Goal: Information Seeking & Learning: Learn about a topic

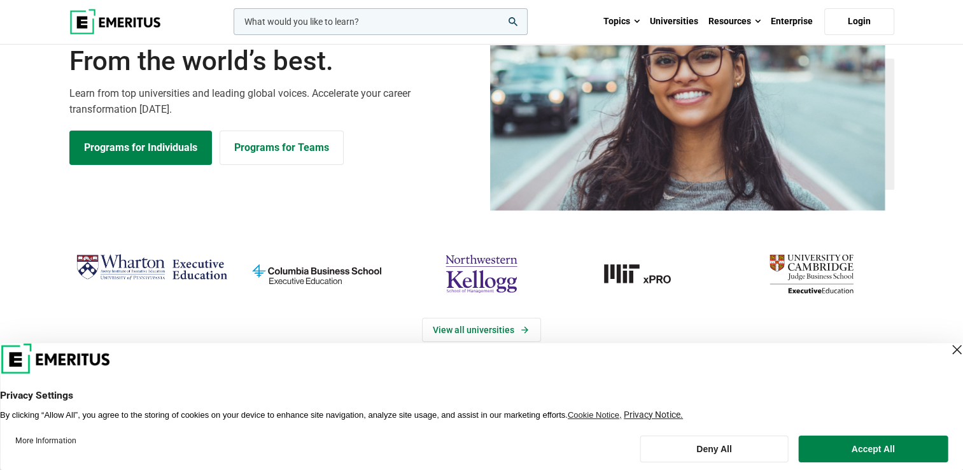
scroll to position [127, 0]
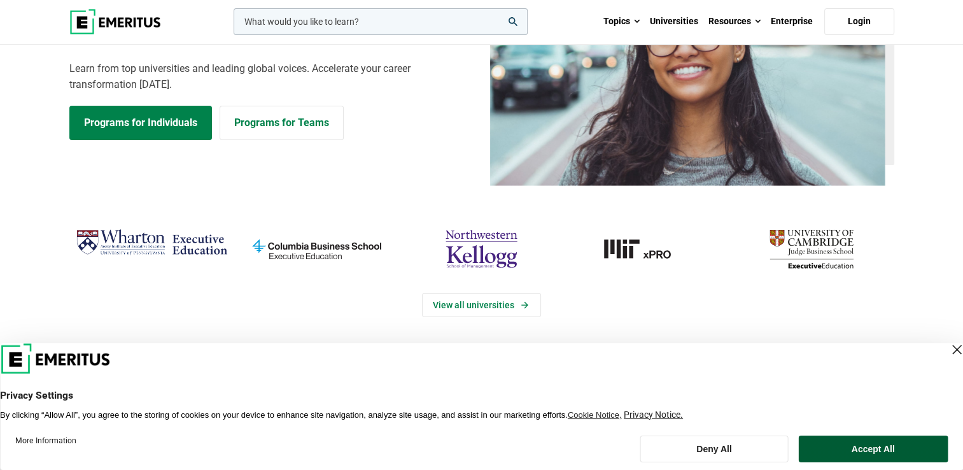
click at [848, 445] on button "Accept All" at bounding box center [873, 449] width 150 height 27
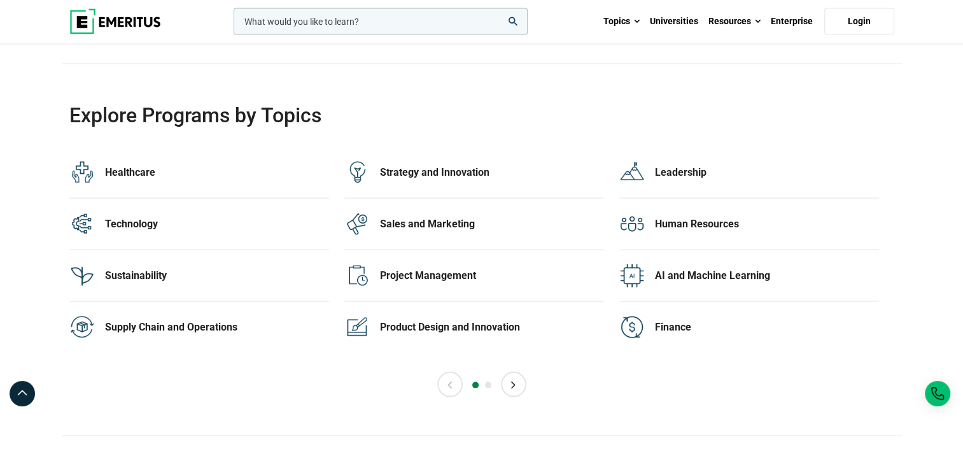
scroll to position [2547, 0]
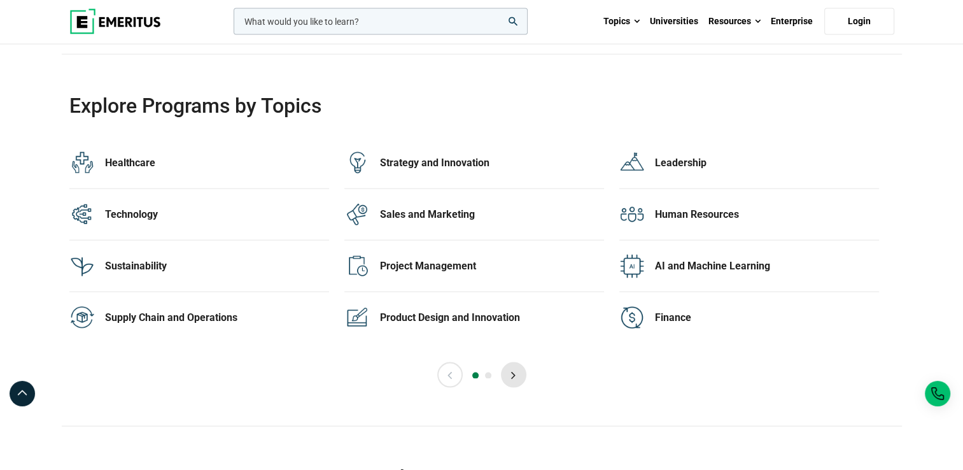
click at [515, 369] on button "Next" at bounding box center [513, 374] width 25 height 25
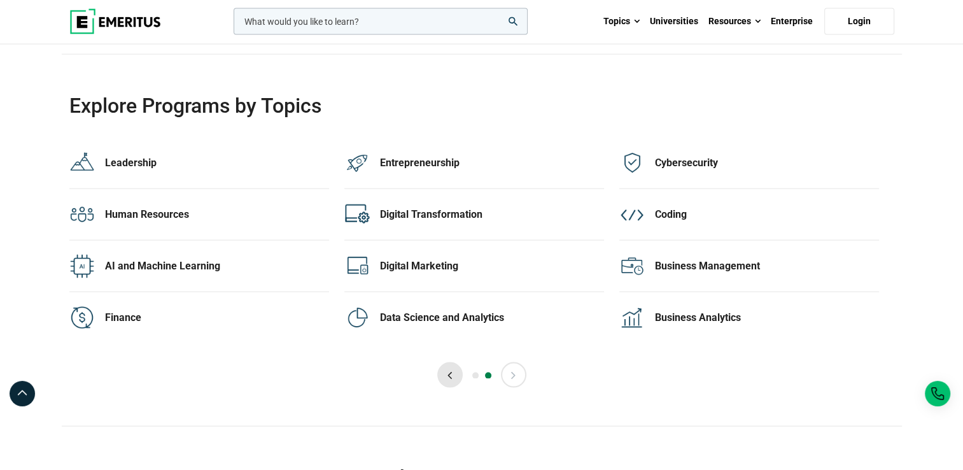
click at [457, 373] on button "Previous" at bounding box center [449, 374] width 25 height 25
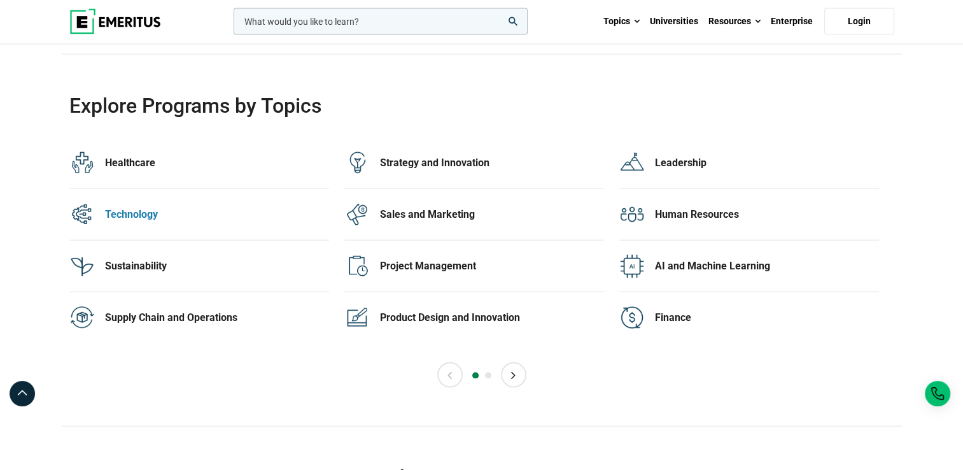
click at [138, 210] on div "Technology" at bounding box center [217, 215] width 224 height 14
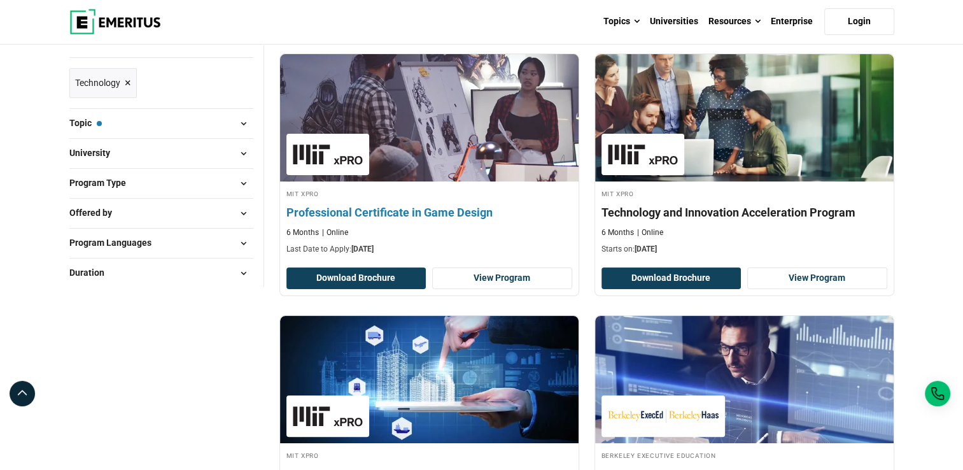
scroll to position [191, 0]
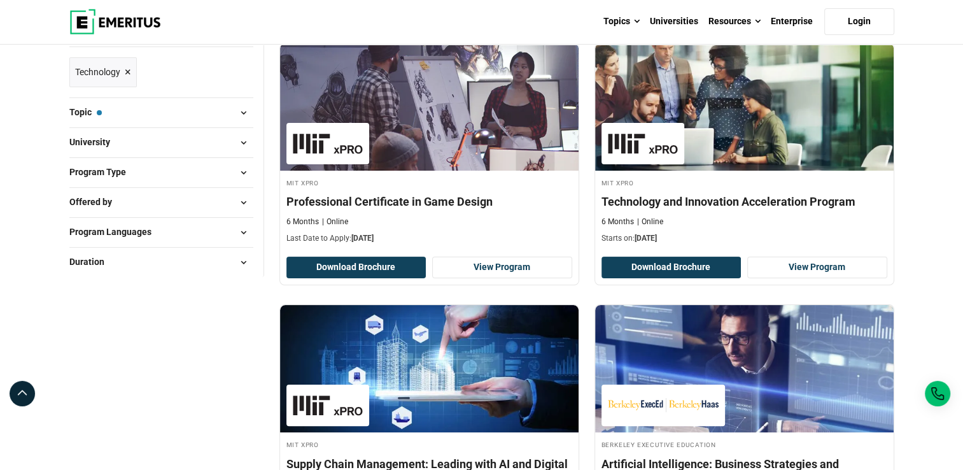
click at [172, 169] on button "Program Type" at bounding box center [161, 172] width 184 height 19
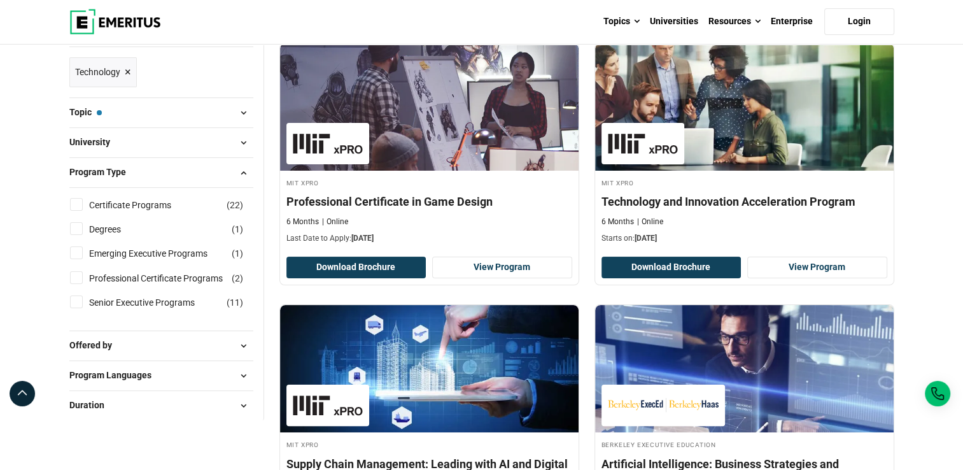
click at [173, 169] on button "Program Type" at bounding box center [161, 172] width 184 height 19
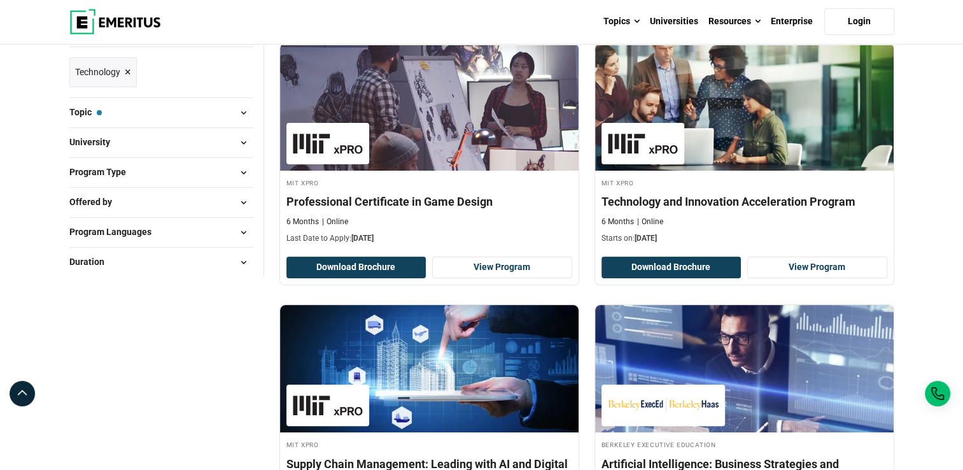
click at [134, 264] on button "Duration" at bounding box center [161, 262] width 184 height 19
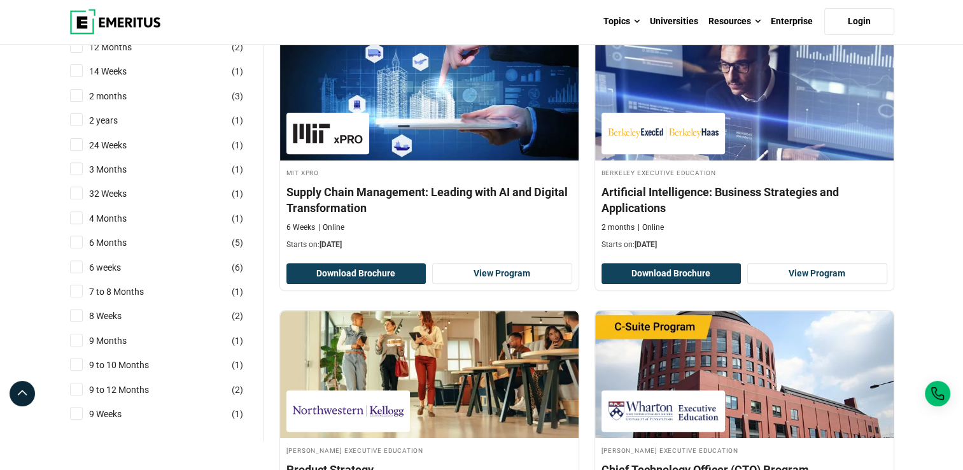
scroll to position [446, 0]
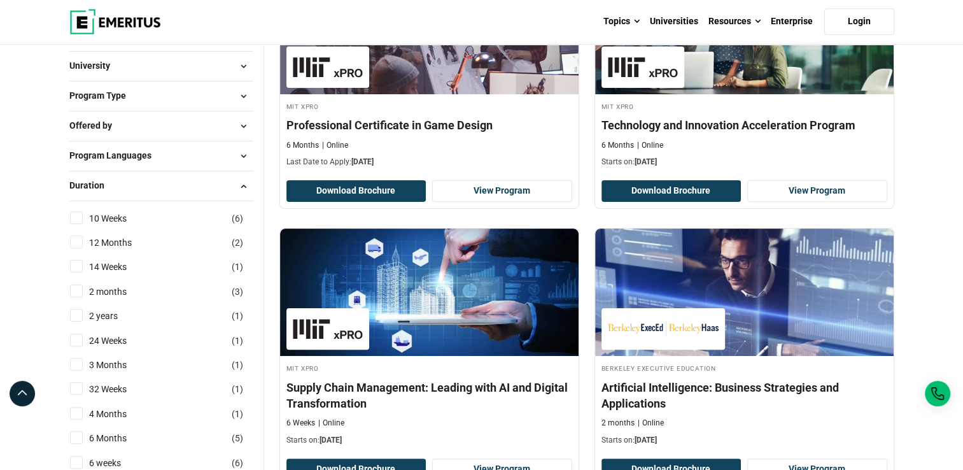
scroll to position [255, 0]
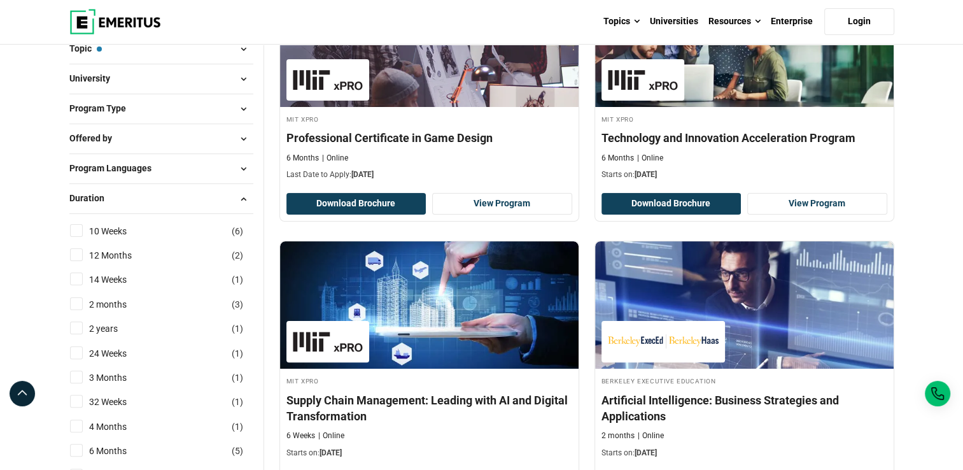
click at [168, 111] on button "Program Type" at bounding box center [161, 108] width 184 height 19
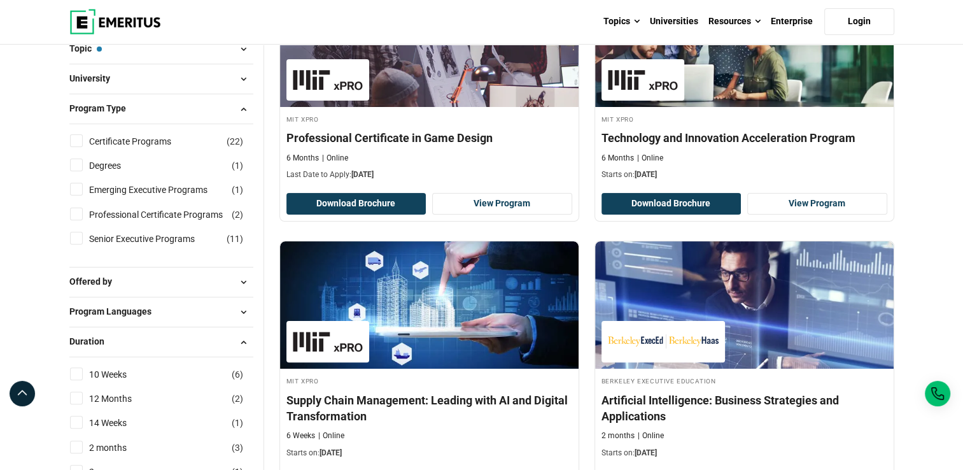
click at [168, 111] on button "Program Type" at bounding box center [161, 108] width 184 height 19
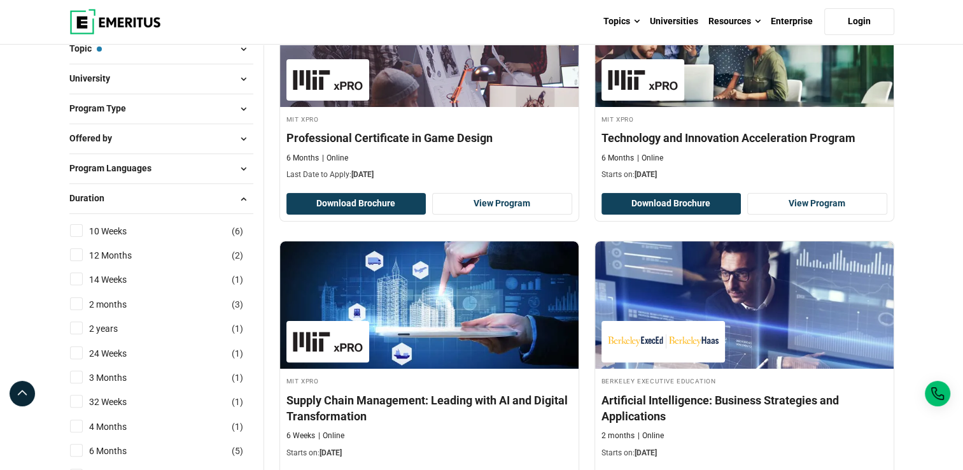
click at [130, 164] on span "Program Languages" at bounding box center [115, 168] width 92 height 14
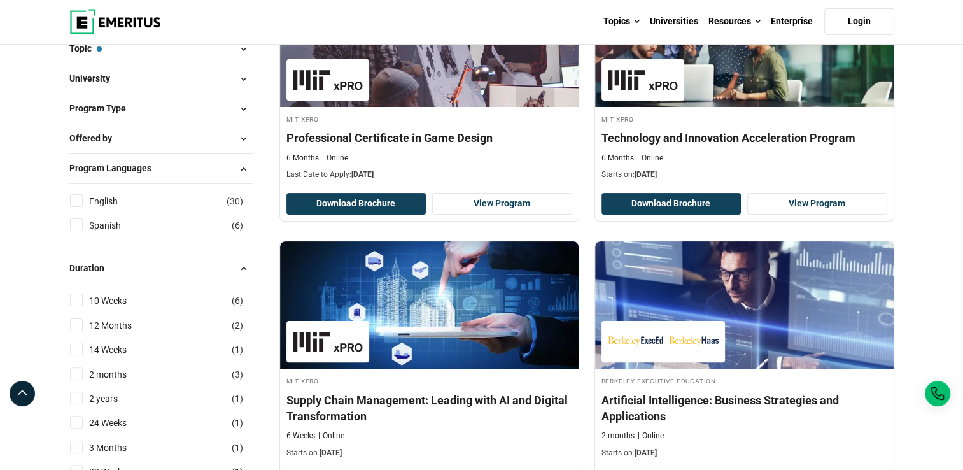
click at [140, 135] on button "Offered by" at bounding box center [161, 138] width 184 height 19
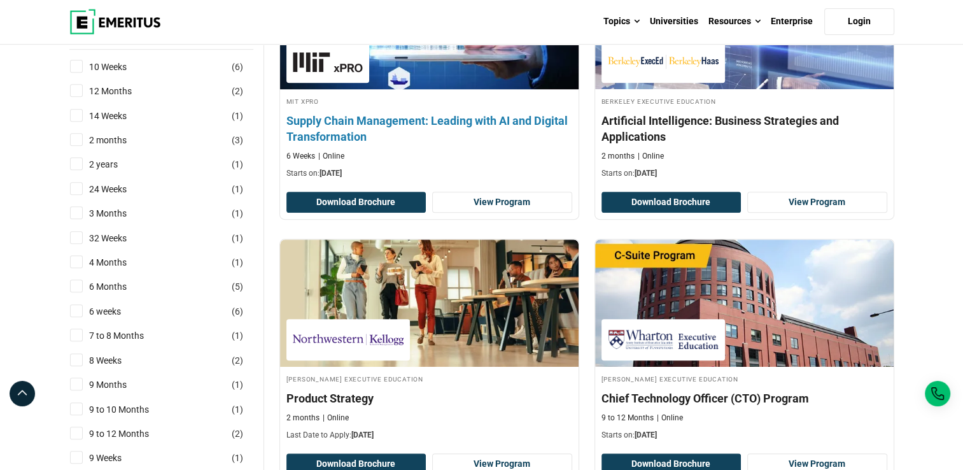
scroll to position [382, 0]
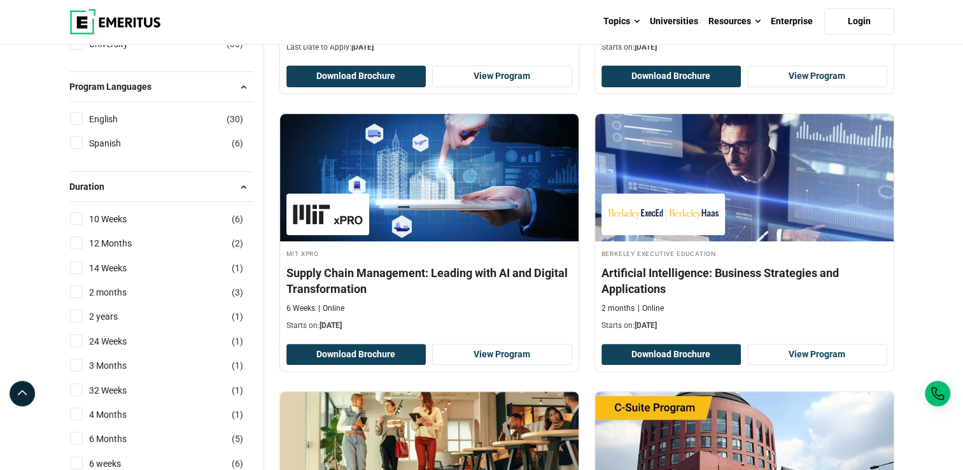
click at [112, 25] on img at bounding box center [115, 21] width 92 height 25
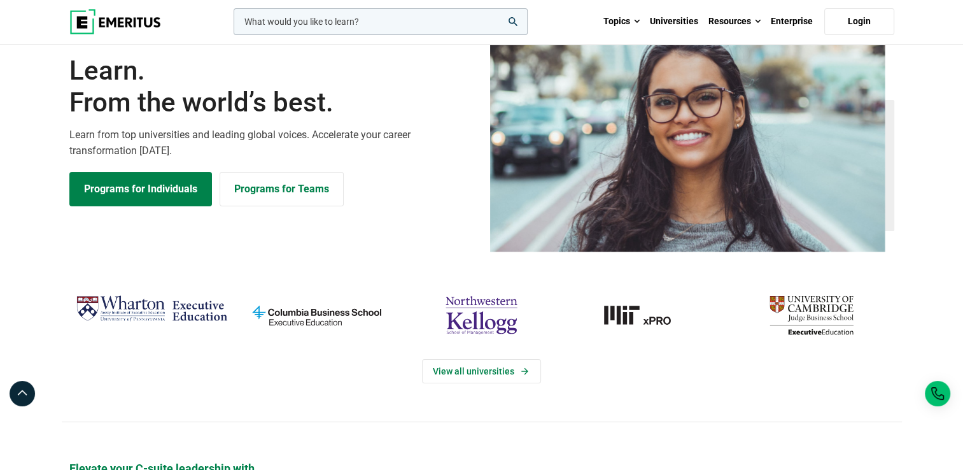
scroll to position [64, 0]
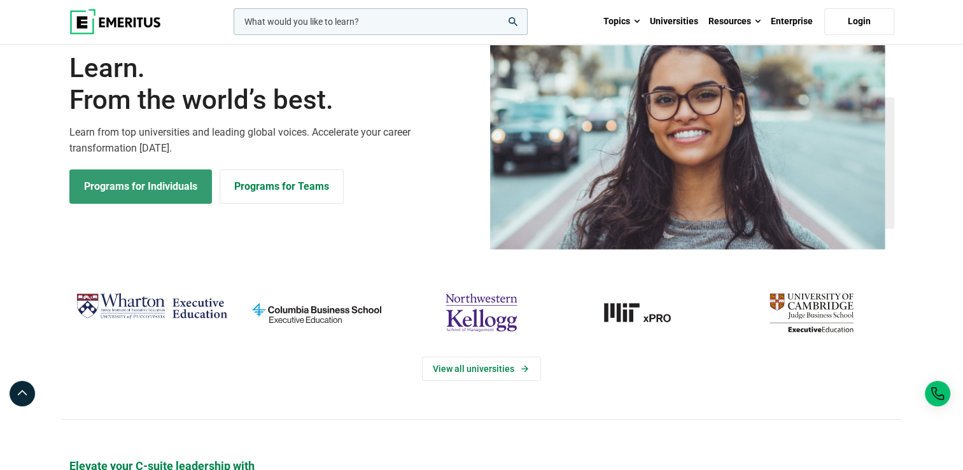
click at [166, 192] on link "Programs for Individuals" at bounding box center [140, 186] width 143 height 34
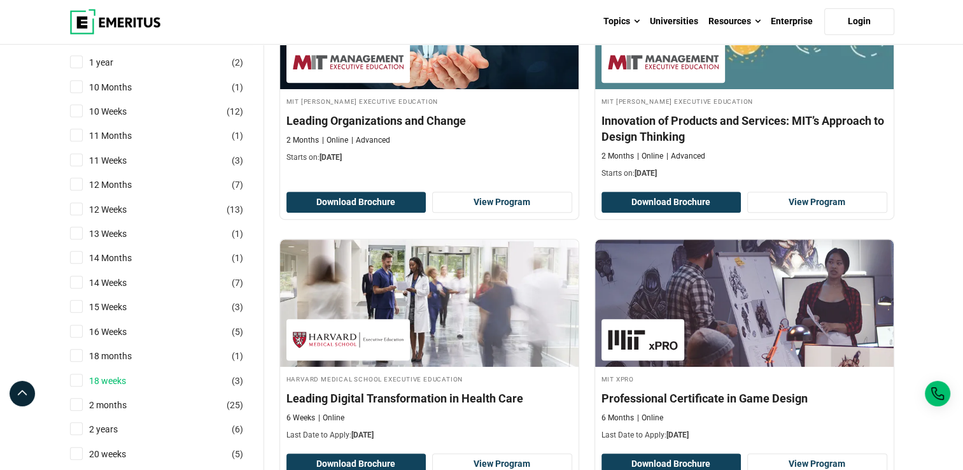
scroll to position [573, 0]
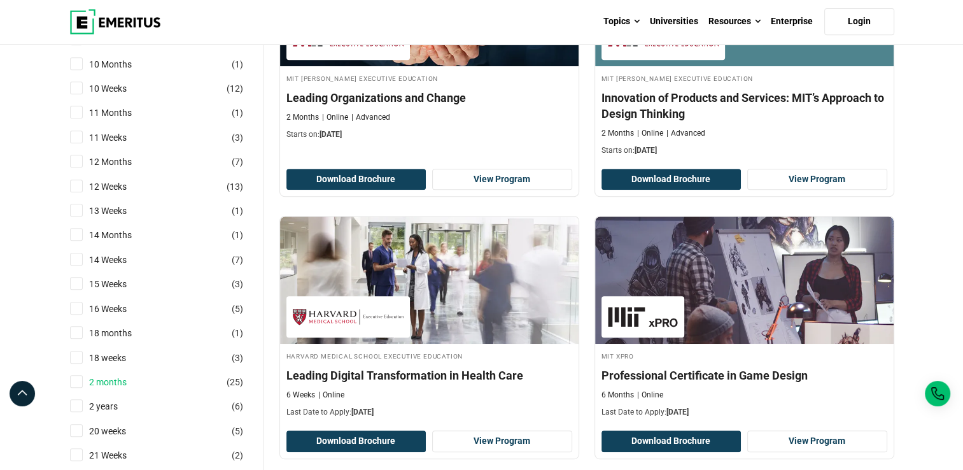
click at [112, 383] on link "2 months" at bounding box center [120, 382] width 63 height 14
checkbox input "true"
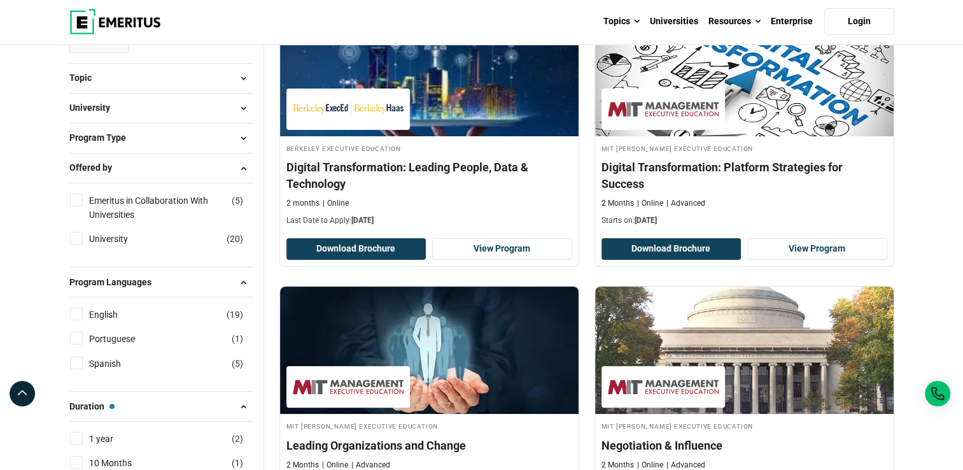
scroll to position [127, 0]
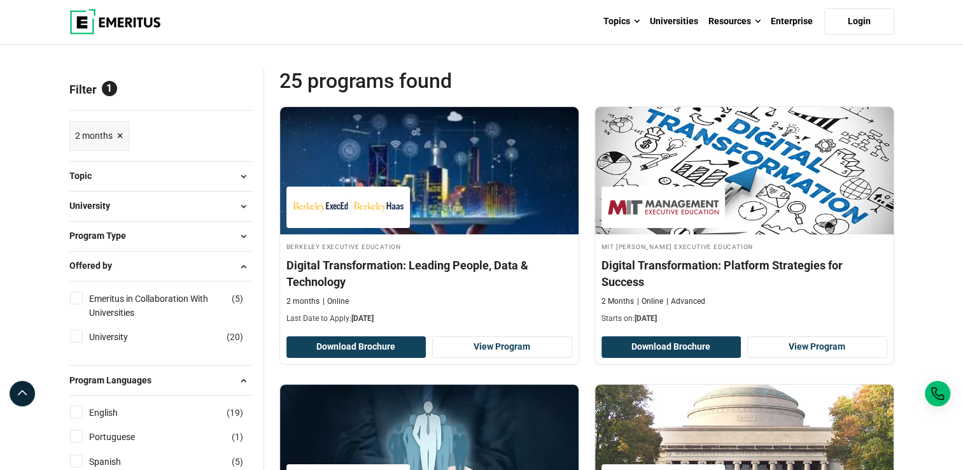
click at [101, 19] on img at bounding box center [115, 21] width 92 height 25
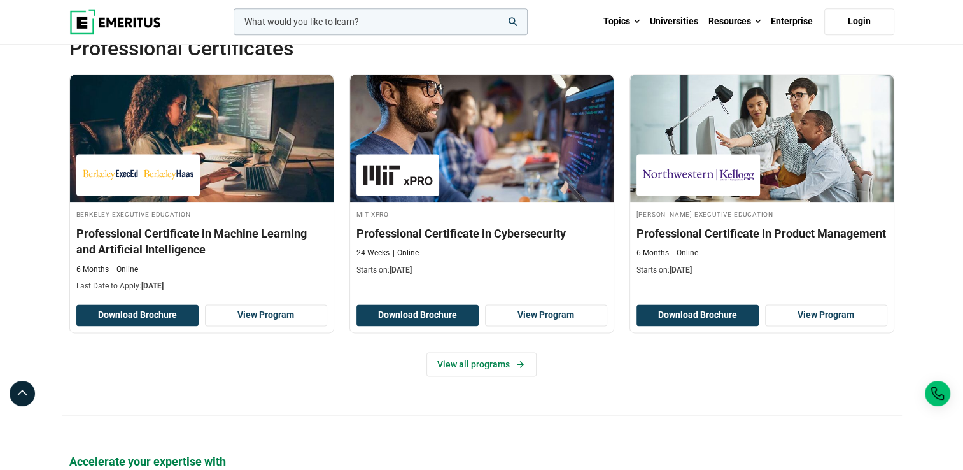
scroll to position [1783, 0]
